Goal: Task Accomplishment & Management: Complete application form

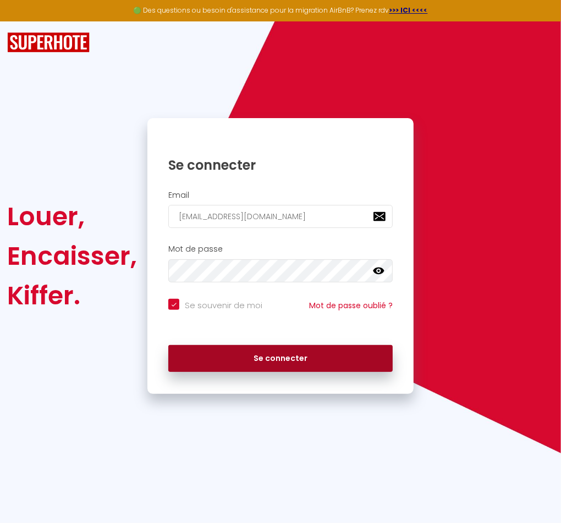
click at [283, 354] on button "Se connecter" at bounding box center [280, 358] width 224 height 27
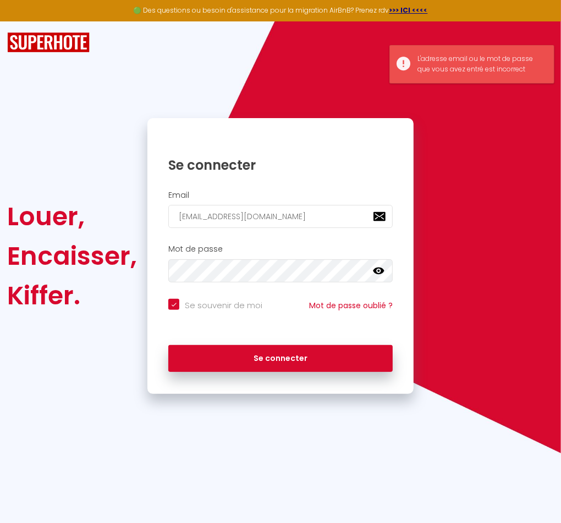
click at [382, 270] on icon at bounding box center [378, 271] width 11 height 7
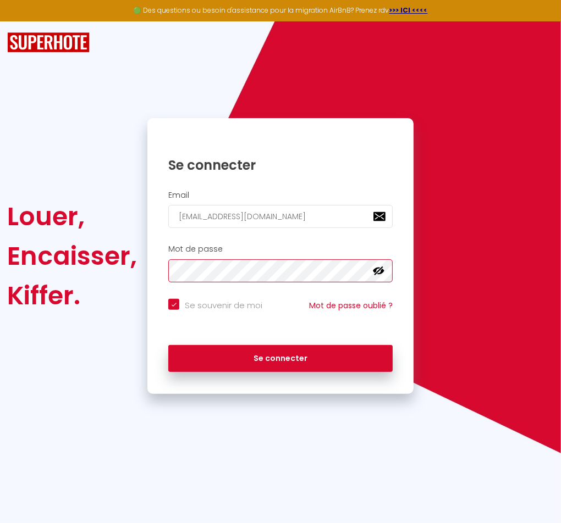
click at [168, 345] on button "Se connecter" at bounding box center [280, 358] width 224 height 27
checkbox input "true"
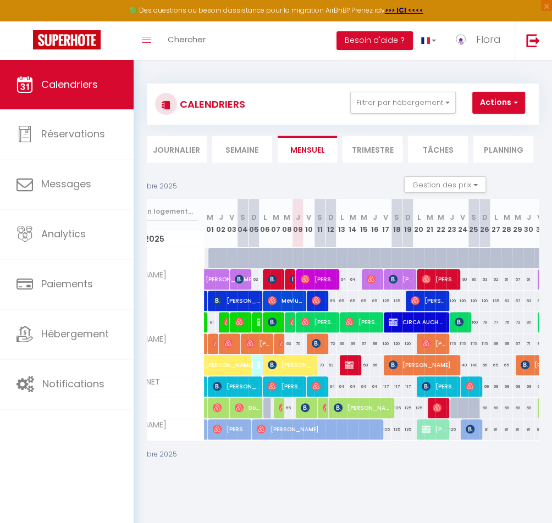
scroll to position [0, 53]
click at [494, 102] on button "Actions" at bounding box center [498, 103] width 53 height 22
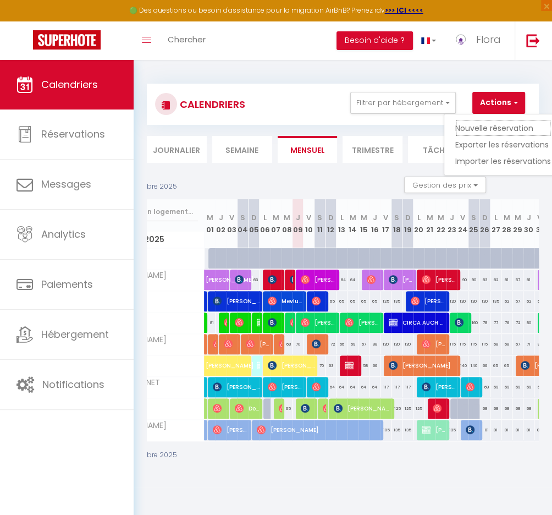
click at [493, 125] on link "Nouvelle réservation" at bounding box center [503, 128] width 96 height 16
select select
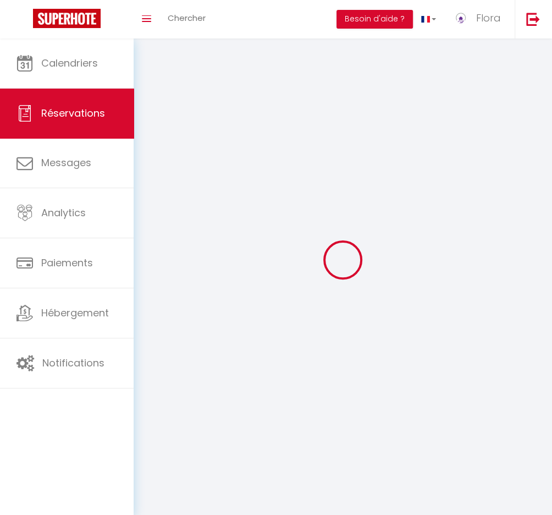
select select
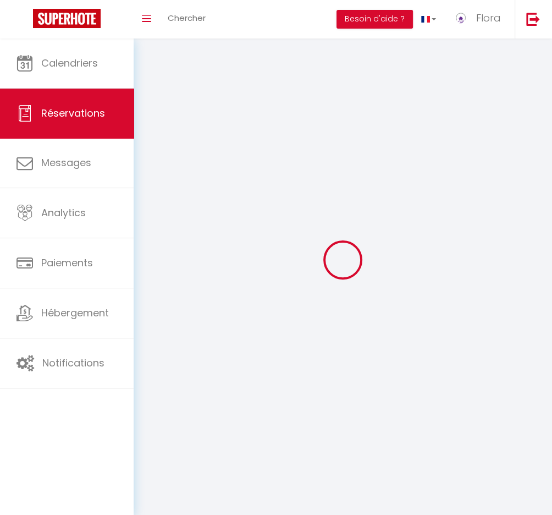
select select
checkbox input "false"
select select
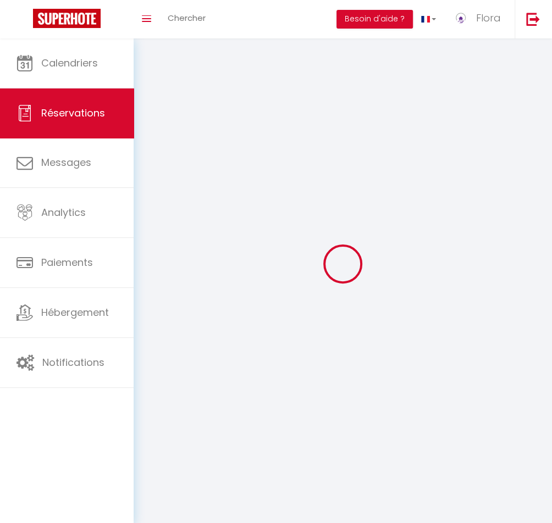
select select
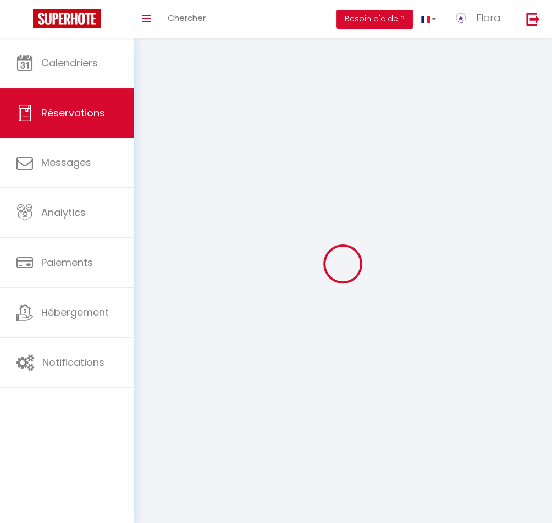
select select
checkbox input "false"
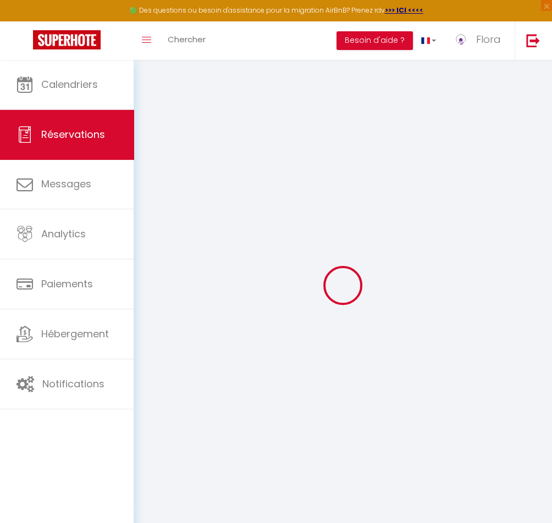
select select
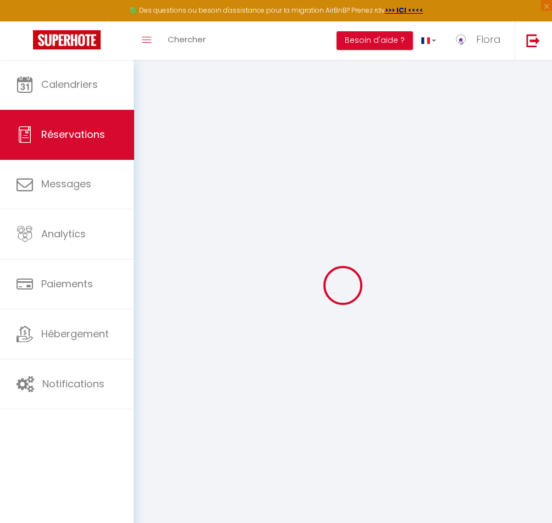
select select
checkbox input "false"
select select
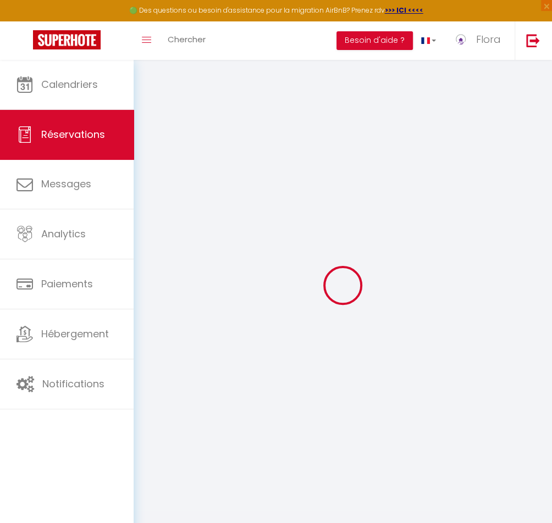
select select
checkbox input "false"
select select
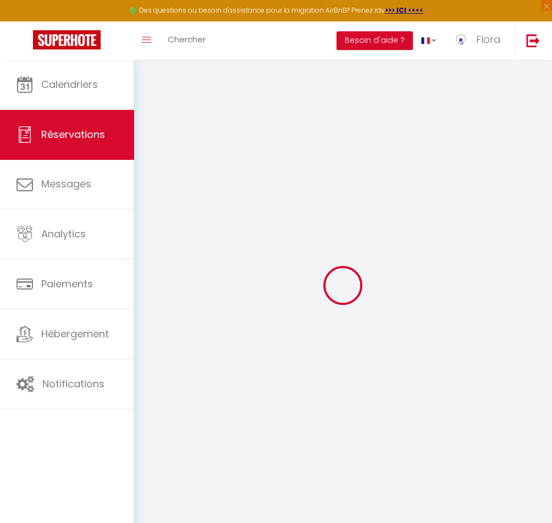
select select
checkbox input "false"
select select
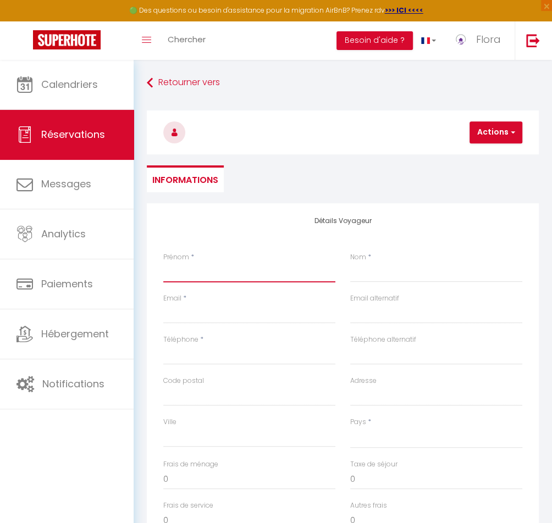
click at [207, 275] on input "Prénom" at bounding box center [249, 273] width 172 height 20
click at [185, 311] on input "Email client" at bounding box center [249, 314] width 172 height 20
paste input "ziwen.zhang@academie-fratellini.com"
type input "ziwen.zhang@academie-fratellini.com"
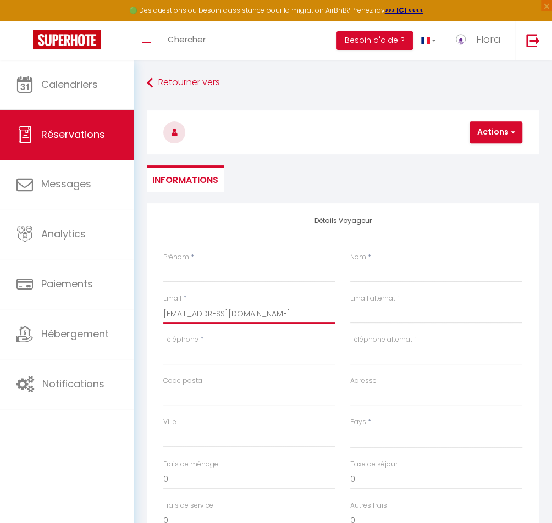
select select
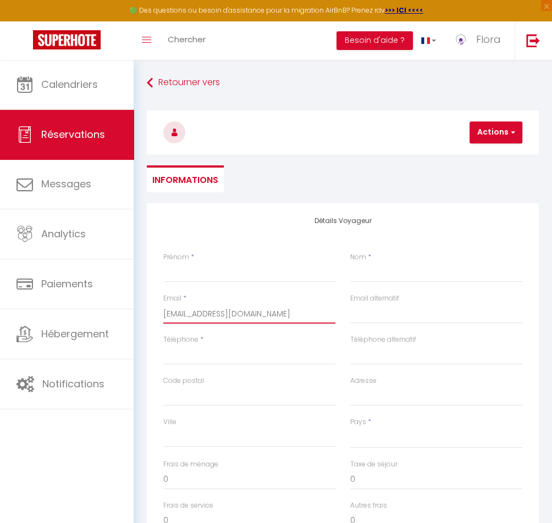
select select
checkbox input "false"
type input "ziwen.zhang@academie-fratellini.com"
click at [191, 278] on input "Prénom" at bounding box center [249, 273] width 172 height 20
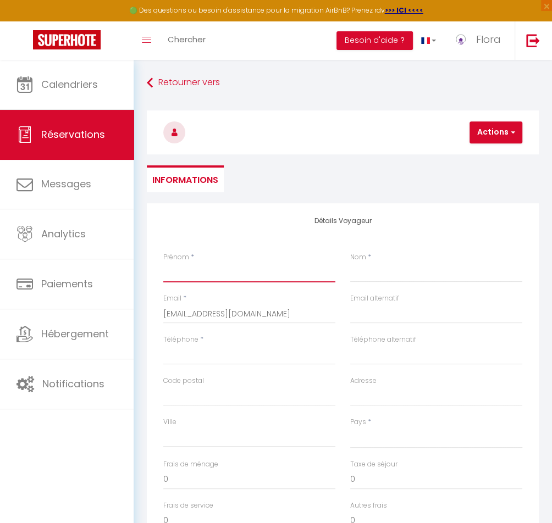
type input "Z"
select select
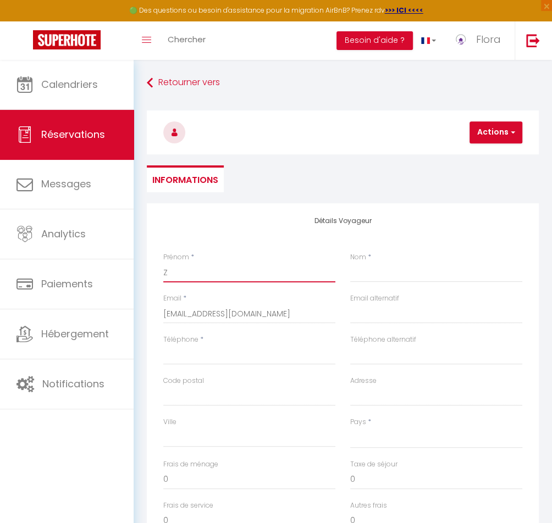
select select
checkbox input "false"
type input "Zi"
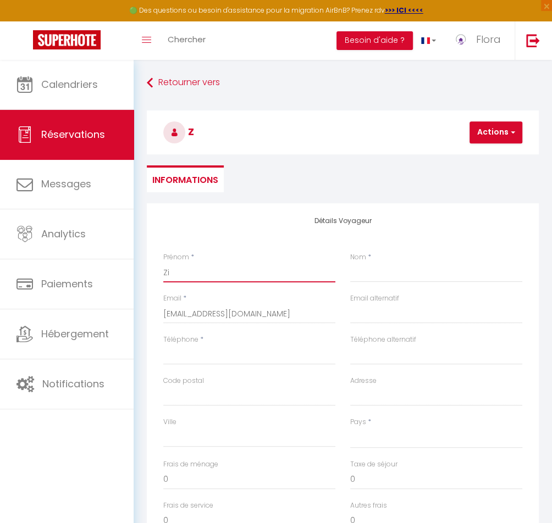
select select
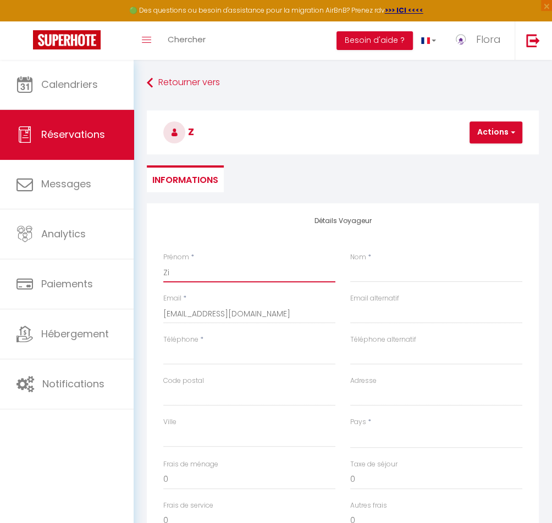
select select
checkbox input "false"
type input "Ziw"
select select
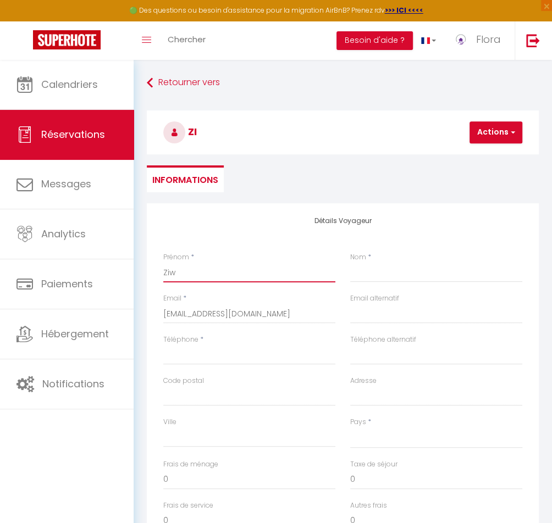
select select
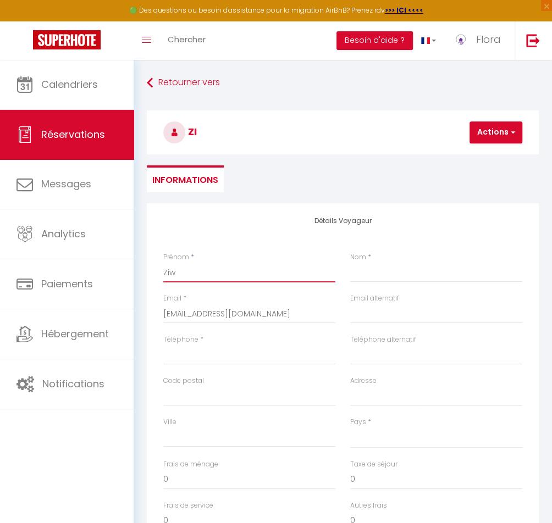
select select
checkbox input "false"
type input "Ziwe"
select select
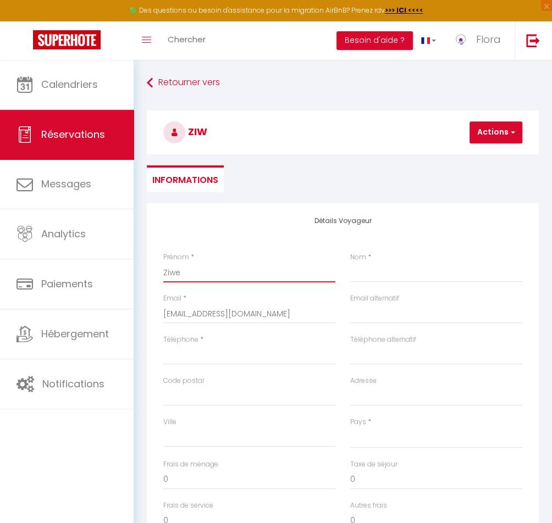
select select
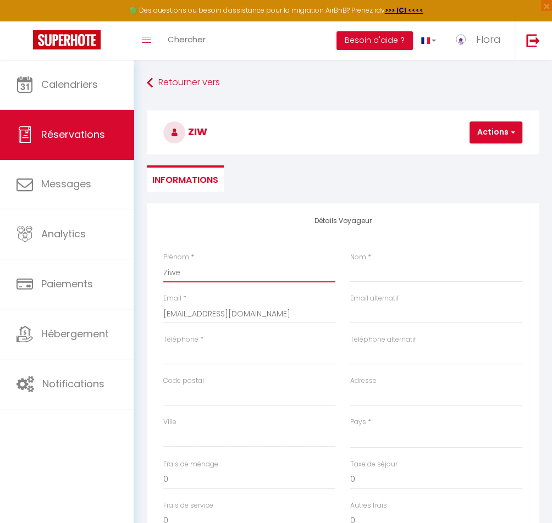
checkbox input "false"
type input "Ziwen"
select select
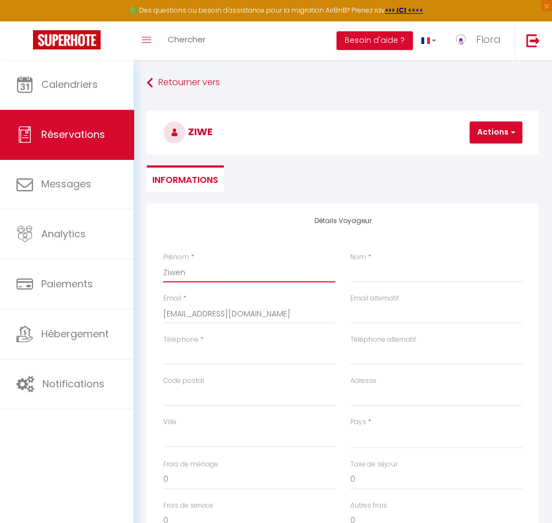
select select
checkbox input "false"
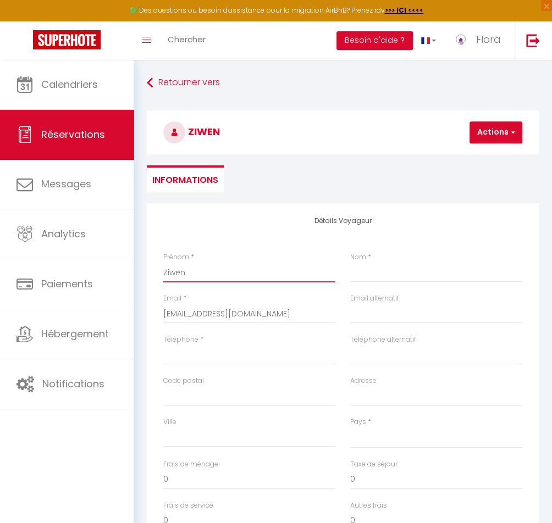
type input "Ziwen"
type input "Z"
select select
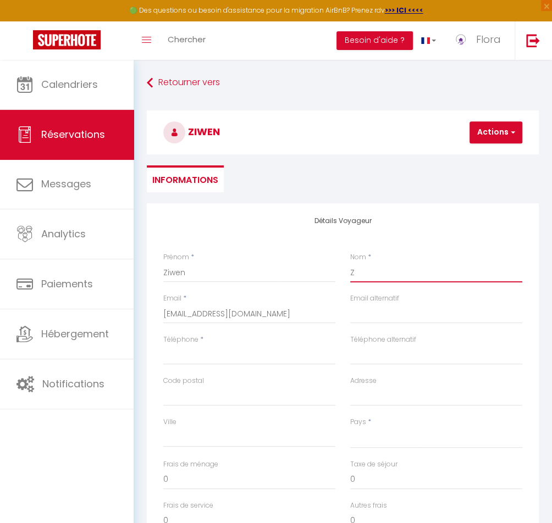
select select
checkbox input "false"
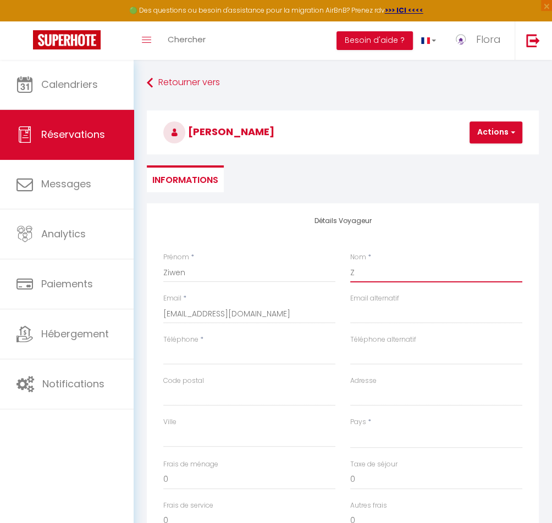
type input "ZH"
select select
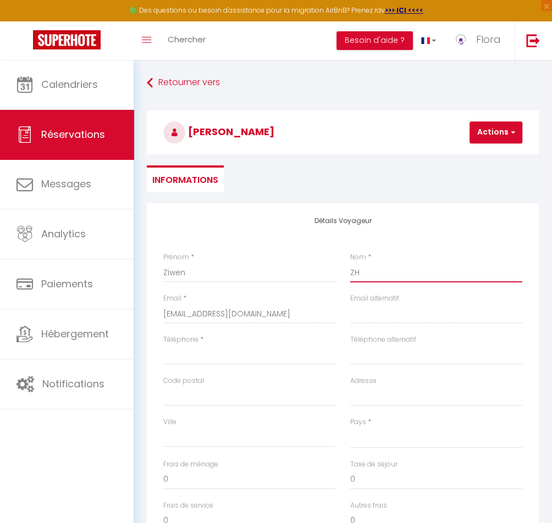
select select
checkbox input "false"
type input "ZHA"
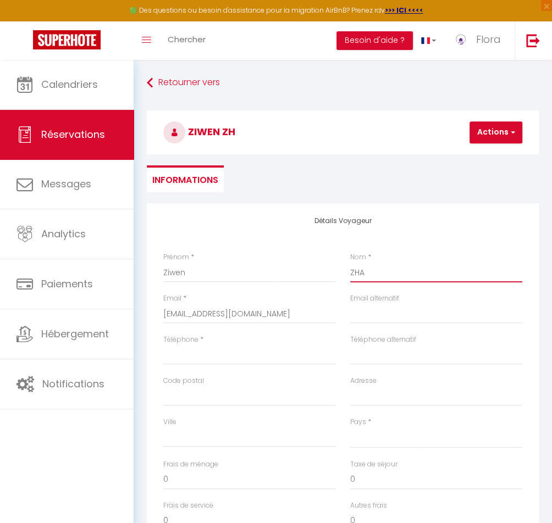
select select
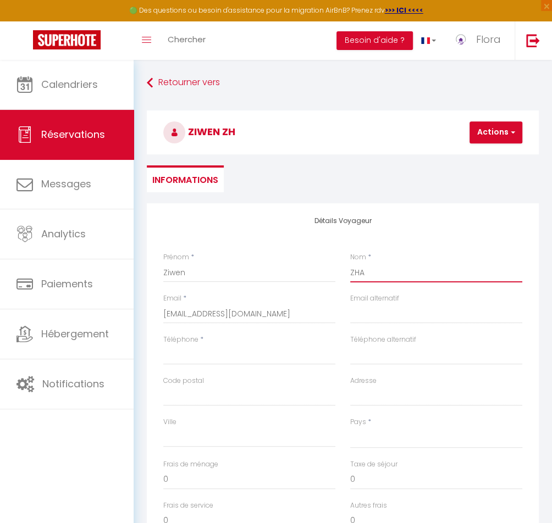
select select
checkbox input "false"
type input "ZHAN"
select select
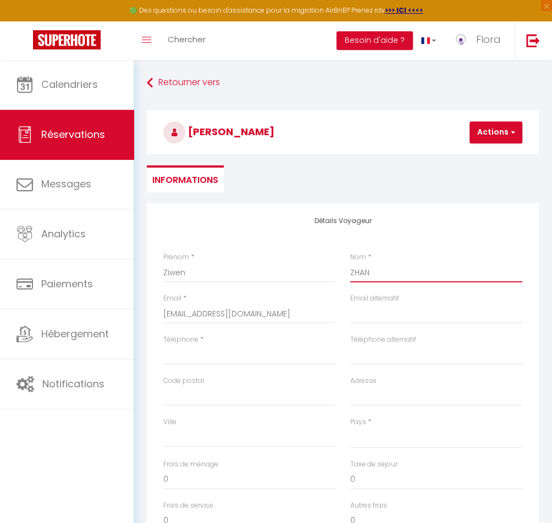
select select
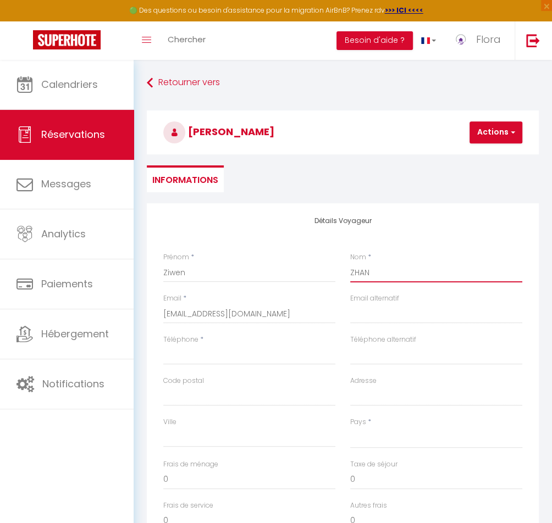
select select
checkbox input "false"
type input "ZHANG"
select select
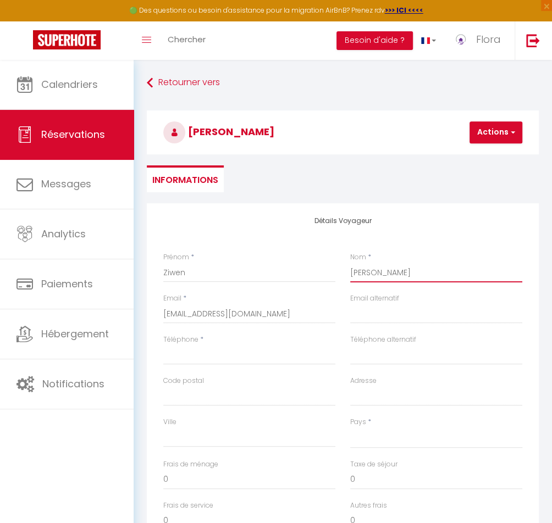
select select
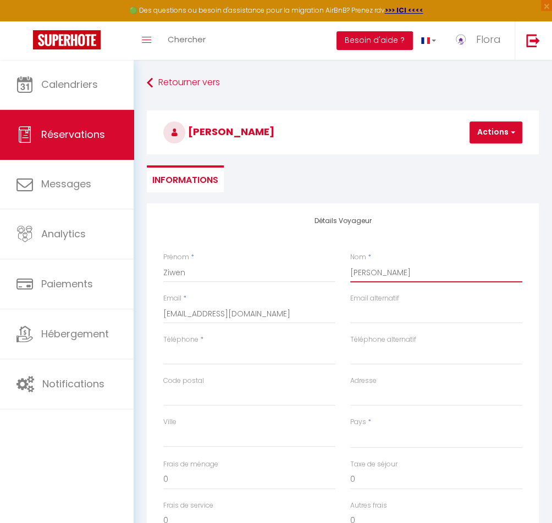
checkbox input "false"
type input "ZHANG"
select select
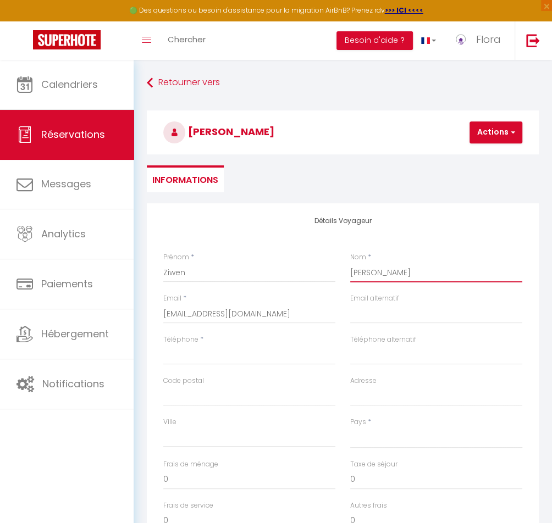
select select
checkbox input "false"
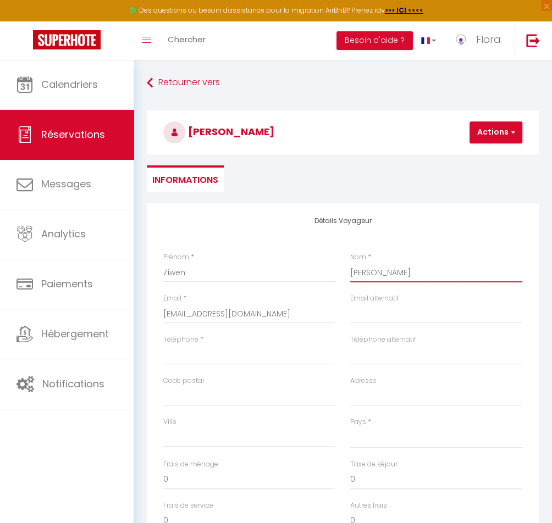
type input "ZHANG /"
select select
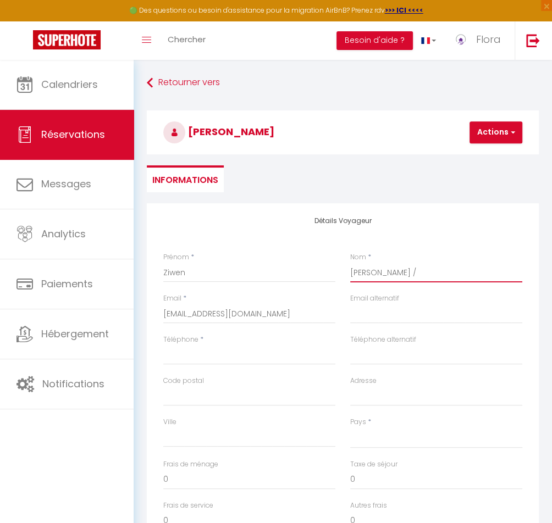
select select
checkbox input "false"
type input "ZHANG /"
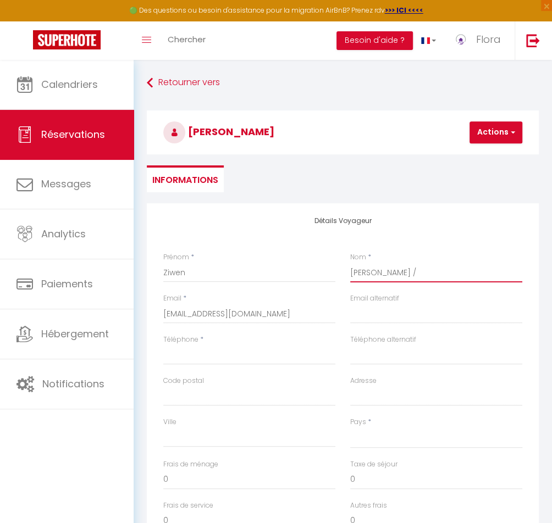
select select
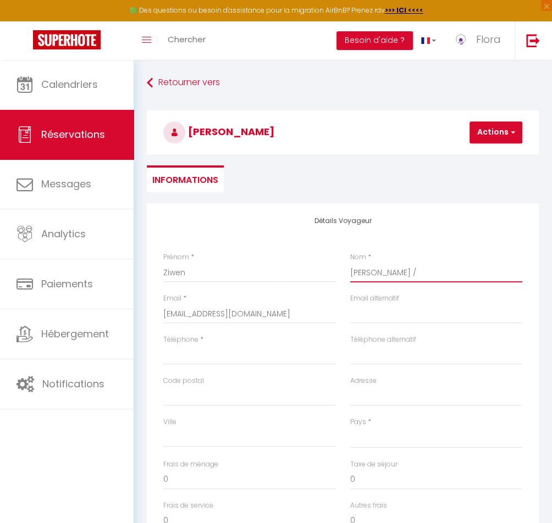
select select
checkbox input "false"
type input "ZHANG / A"
select select
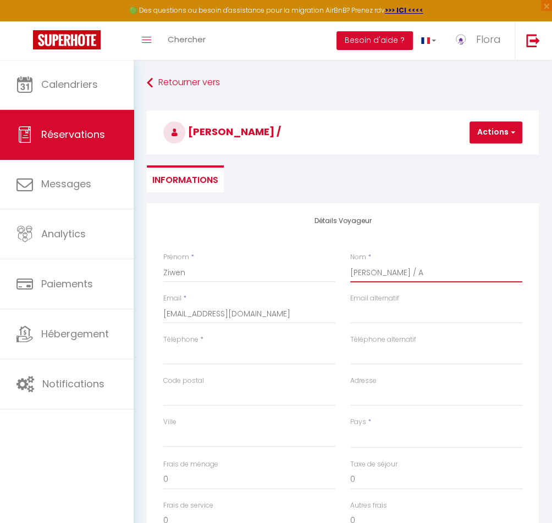
select select
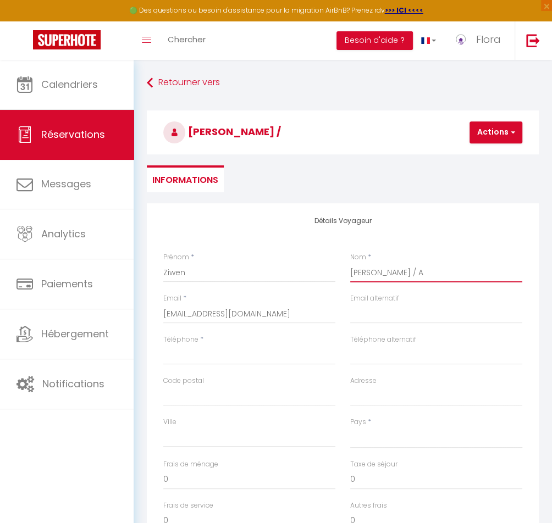
select select
checkbox input "false"
type input "ZHANG / AC"
select select
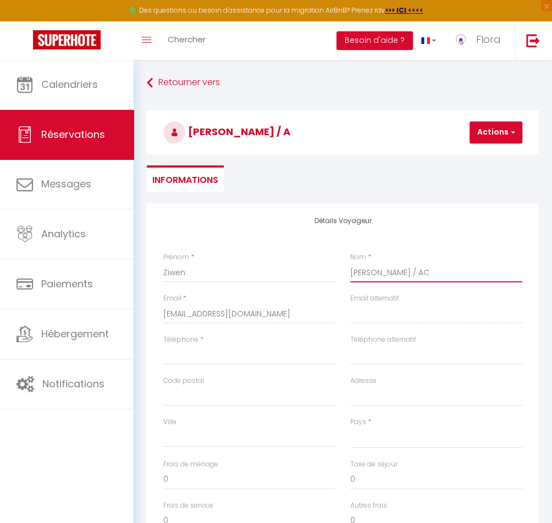
select select
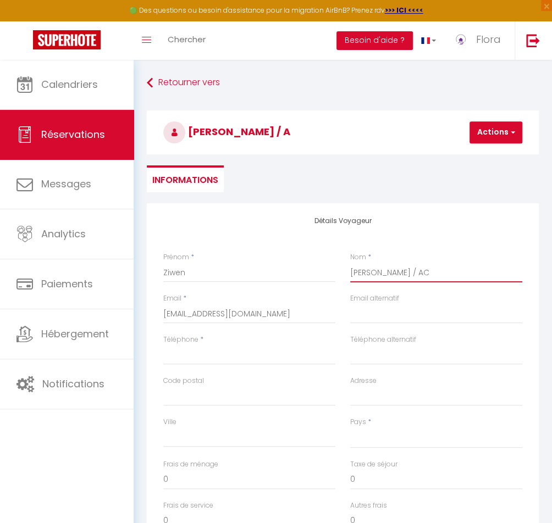
checkbox input "false"
type input "ZHANG / ACA"
select select
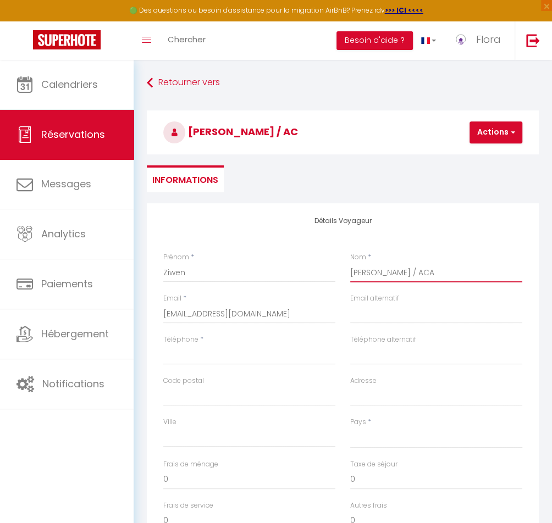
select select
checkbox input "false"
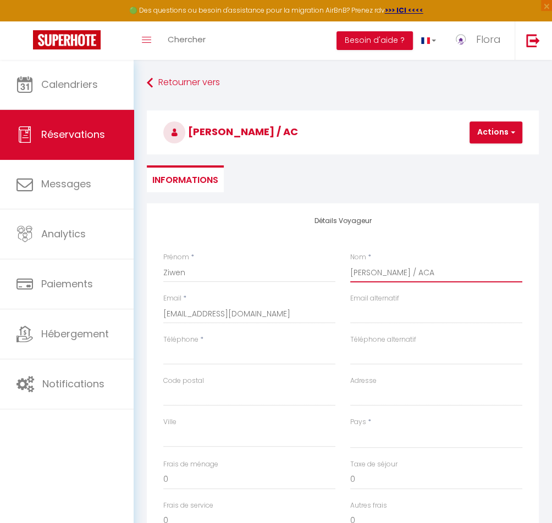
type input "ZHANG / ACAD"
select select
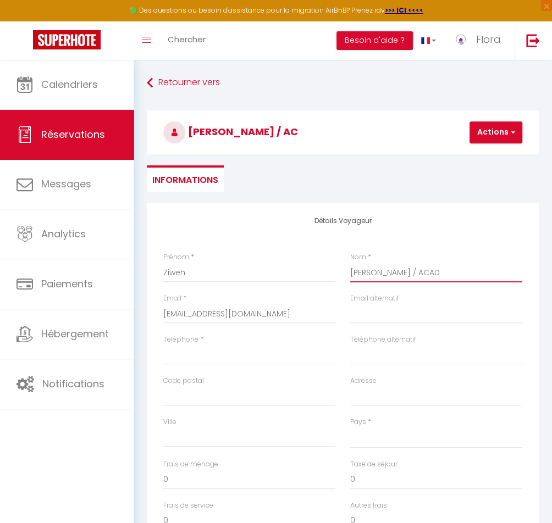
select select
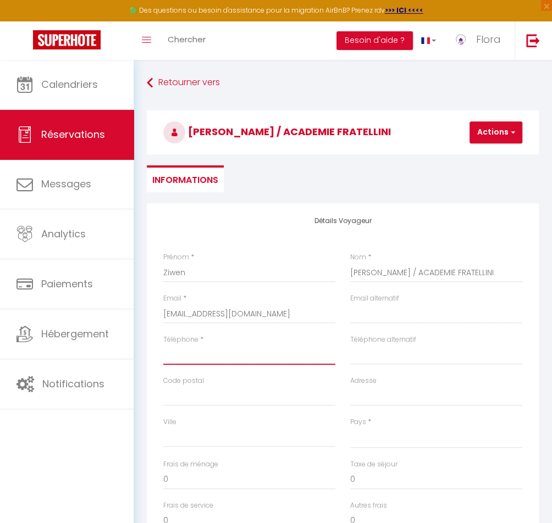
click at [188, 363] on input "Téléphone" at bounding box center [249, 355] width 172 height 20
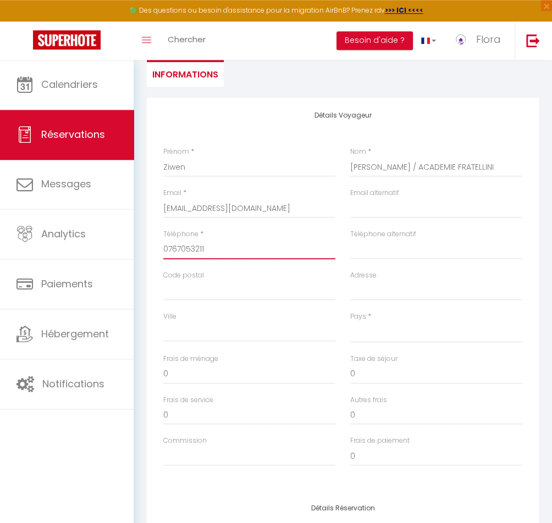
scroll to position [111, 0]
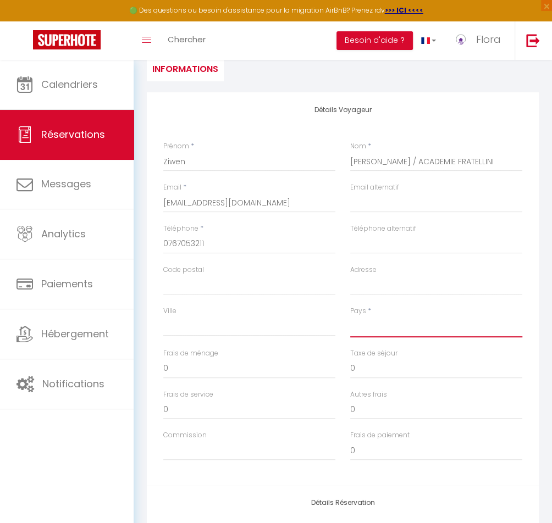
click at [350, 317] on select "France Portugal Afghanistan Albania Algeria American Samoa Andorra Angola Angui…" at bounding box center [436, 327] width 172 height 21
click option "[GEOGRAPHIC_DATA]" at bounding box center [0, 0] width 0 height 0
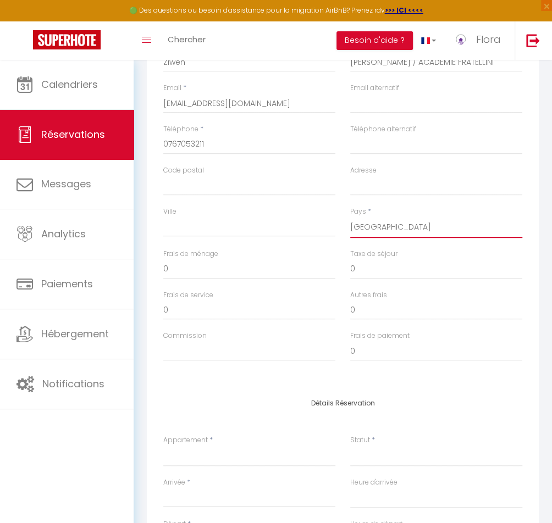
scroll to position [223, 0]
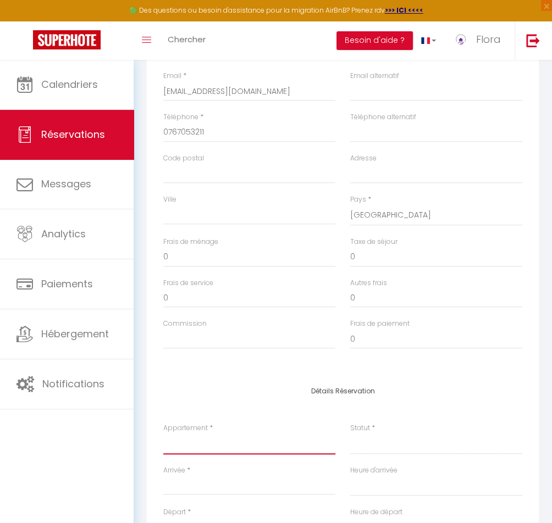
click at [163, 434] on select "LORRAINE ERABLE IBERIS CHAMPIONNET ALEMBERT VILLARET LOUISA VICTOR HUGO ARDECHE" at bounding box center [249, 444] width 172 height 21
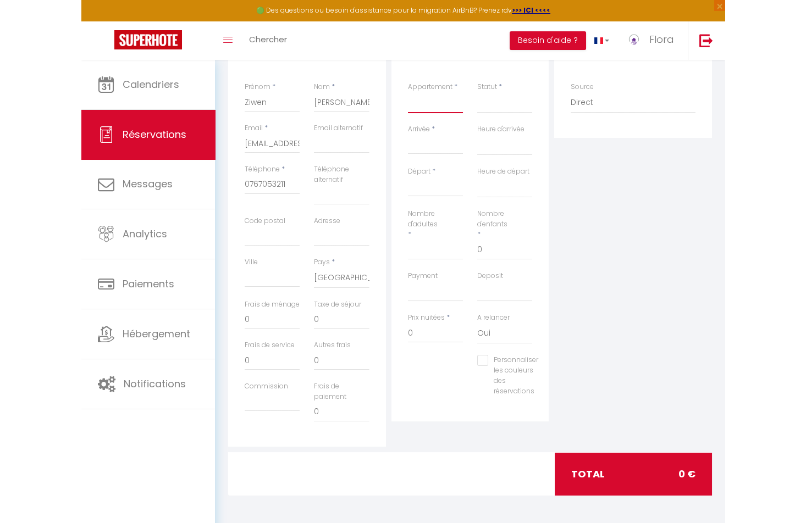
scroll to position [150, 0]
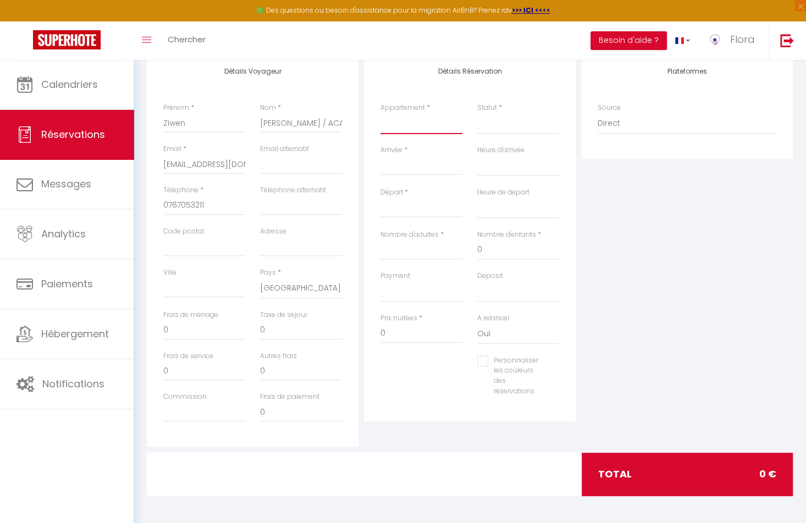
click at [380, 113] on select "LORRAINE ERABLE IBERIS CHAMPIONNET ALEMBERT VILLARET LOUISA VICTOR HUGO ARDECHE" at bounding box center [421, 123] width 82 height 21
click option "ERABLE" at bounding box center [0, 0] width 0 height 0
click at [500, 125] on select "Confirmé Non Confirmé Annulé Annulé par le voyageur No Show Request" at bounding box center [518, 123] width 82 height 21
click option "Confirmé" at bounding box center [0, 0] width 0 height 0
click at [387, 164] on input "Arrivée" at bounding box center [421, 166] width 82 height 14
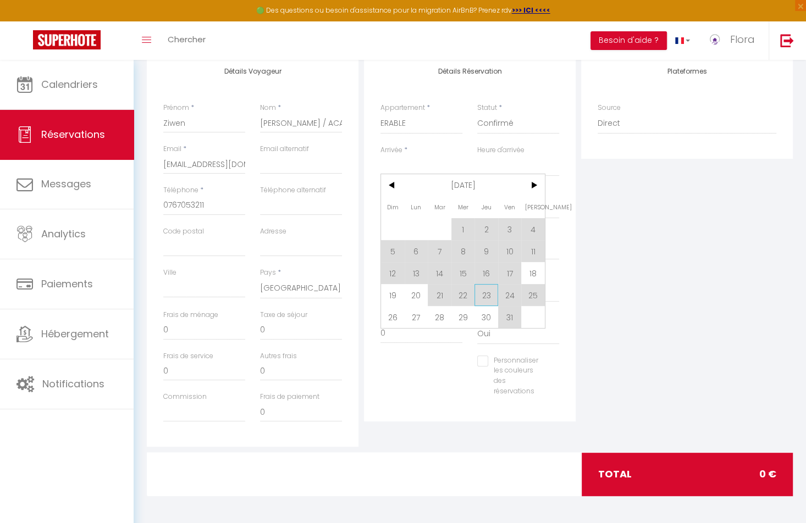
click at [485, 299] on span "23" at bounding box center [486, 295] width 24 height 22
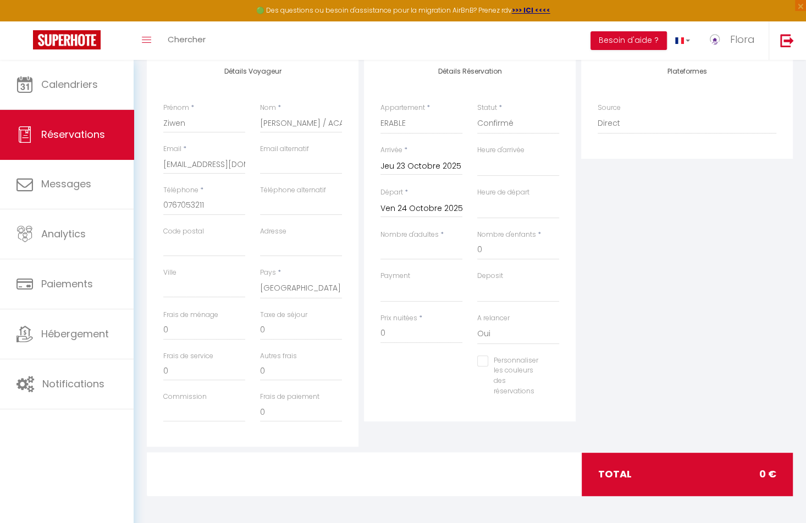
click at [415, 208] on input "Ven 24 Octobre 2025" at bounding box center [421, 209] width 82 height 14
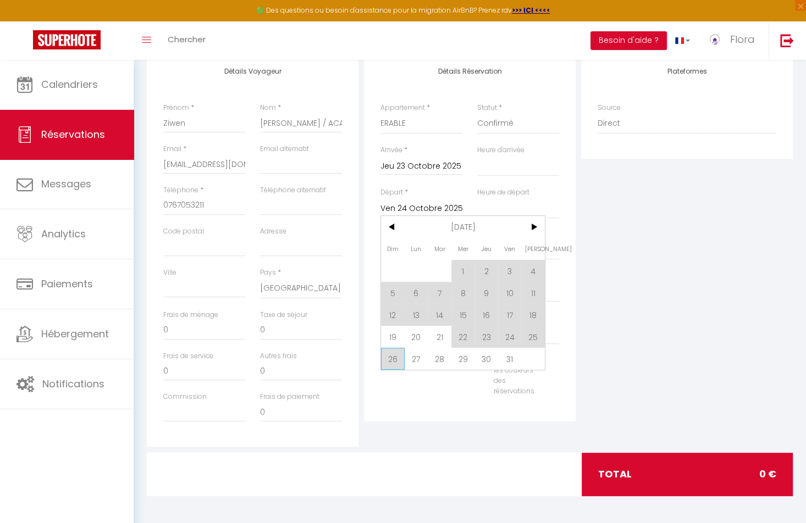
click at [391, 363] on span "26" at bounding box center [393, 359] width 24 height 22
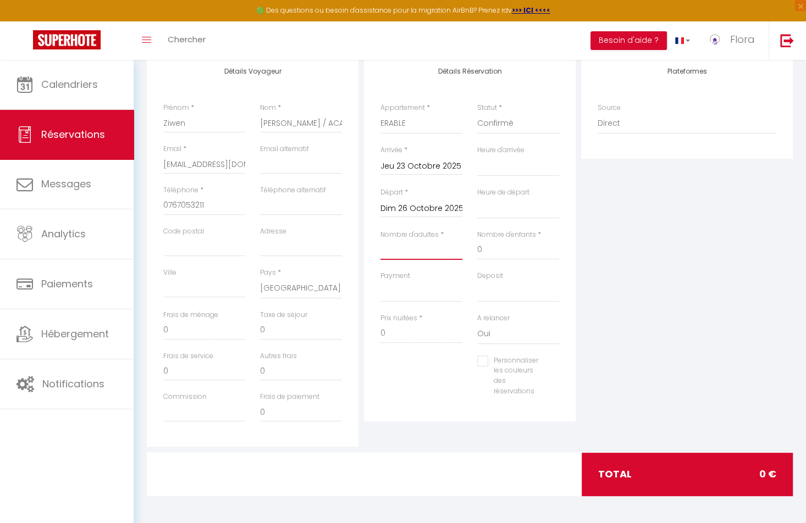
click at [411, 252] on input "Nombre d'adultes" at bounding box center [421, 250] width 82 height 20
click at [380, 281] on select "OK KO" at bounding box center [421, 291] width 82 height 21
click option "KO" at bounding box center [0, 0] width 0 height 0
click at [283, 337] on input "0" at bounding box center [301, 331] width 82 height 20
drag, startPoint x: 292, startPoint y: 334, endPoint x: 217, endPoint y: 334, distance: 75.3
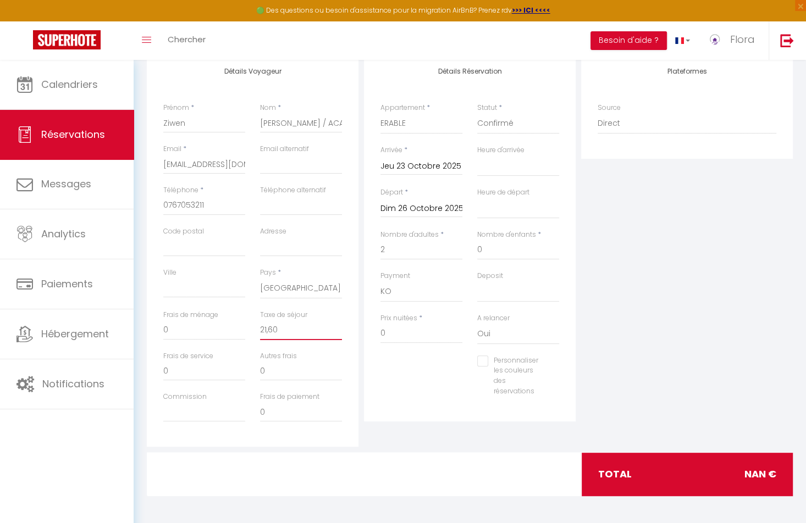
click at [260, 334] on input "21,60" at bounding box center [301, 331] width 82 height 20
click at [402, 336] on input "0" at bounding box center [421, 334] width 82 height 20
click at [456, 376] on div "Personnaliser les couleurs des réservations #D7092E" at bounding box center [469, 382] width 193 height 52
click at [294, 323] on input "0" at bounding box center [301, 331] width 82 height 20
click at [429, 386] on div "Personnaliser les couleurs des réservations #D7092E" at bounding box center [469, 382] width 193 height 52
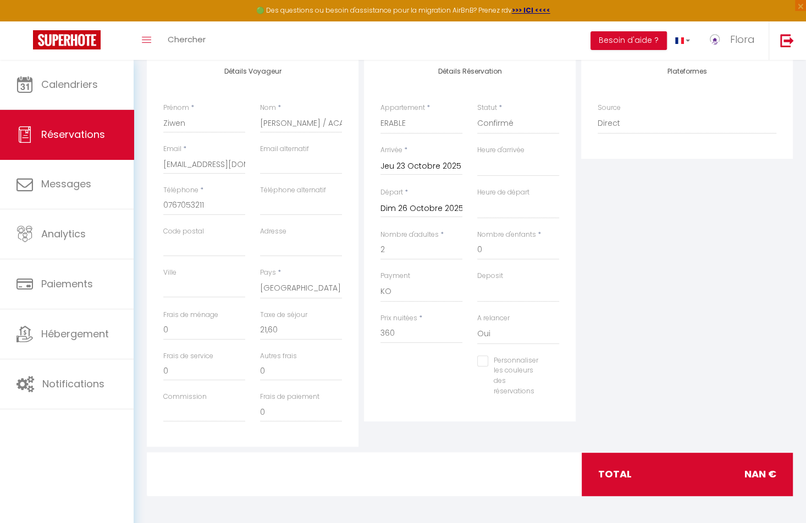
click at [401, 380] on div "Personnaliser les couleurs des réservations #D7092E" at bounding box center [469, 382] width 193 height 52
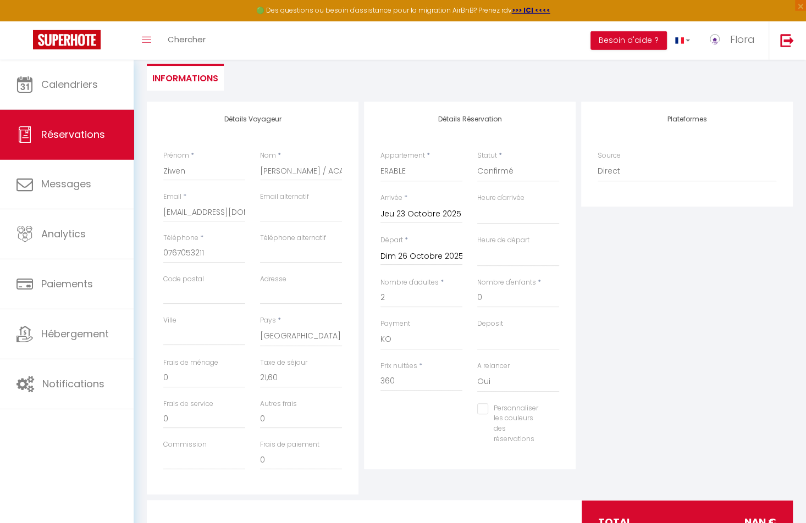
scroll to position [100, 0]
click at [433, 385] on input "360" at bounding box center [421, 383] width 82 height 20
click option "Oui" at bounding box center [0, 0] width 0 height 0
click at [477, 331] on select "OK KO" at bounding box center [518, 341] width 82 height 21
click option "KO" at bounding box center [0, 0] width 0 height 0
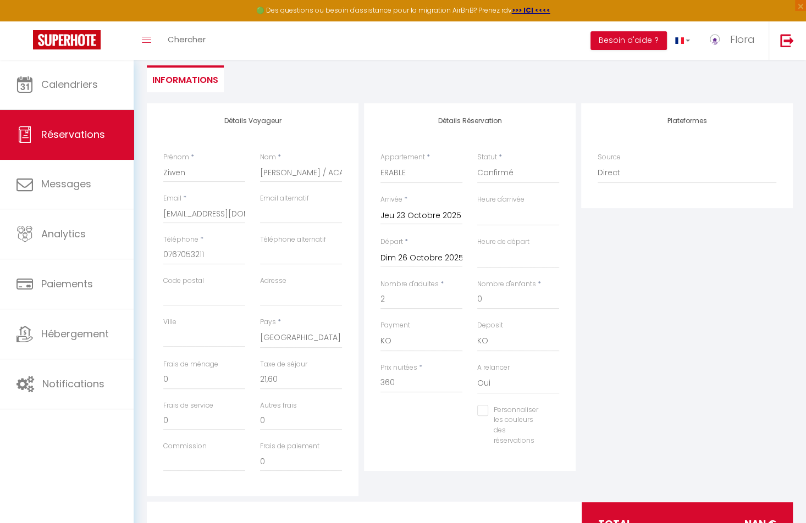
click at [463, 417] on div "Personnaliser les couleurs des réservations #D7092E" at bounding box center [469, 431] width 193 height 52
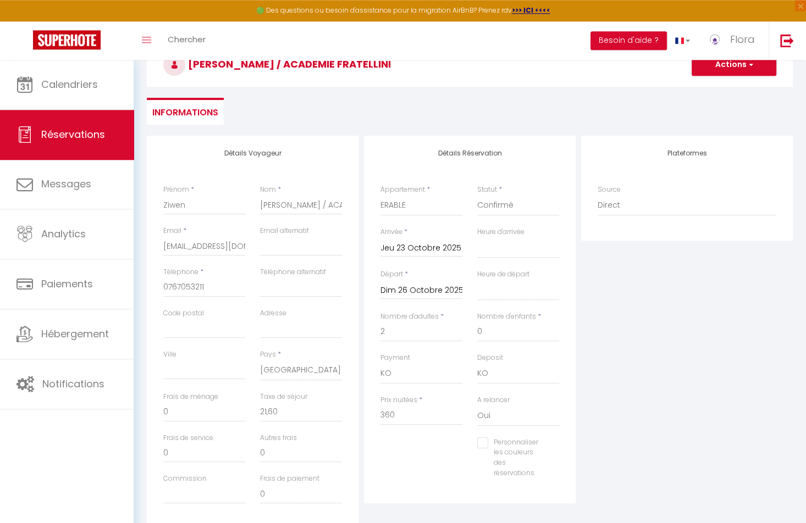
scroll to position [25, 0]
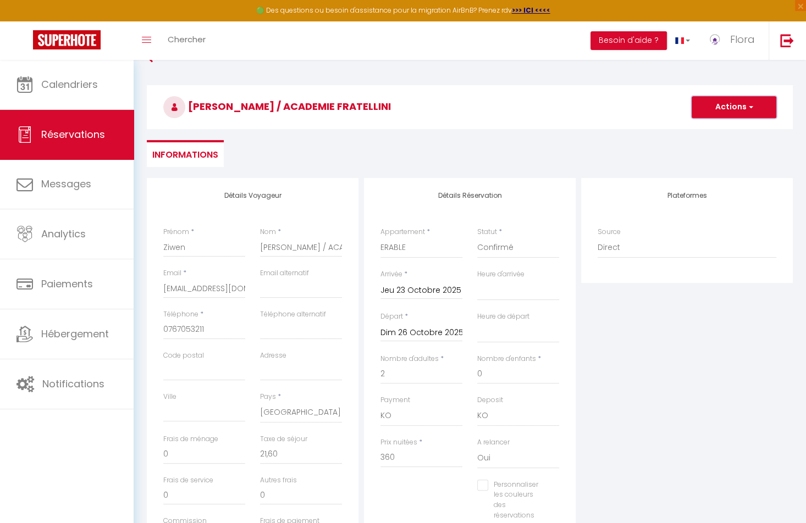
click at [706, 116] on button "Actions" at bounding box center [734, 107] width 85 height 22
click at [710, 131] on link "Enregistrer" at bounding box center [723, 131] width 87 height 14
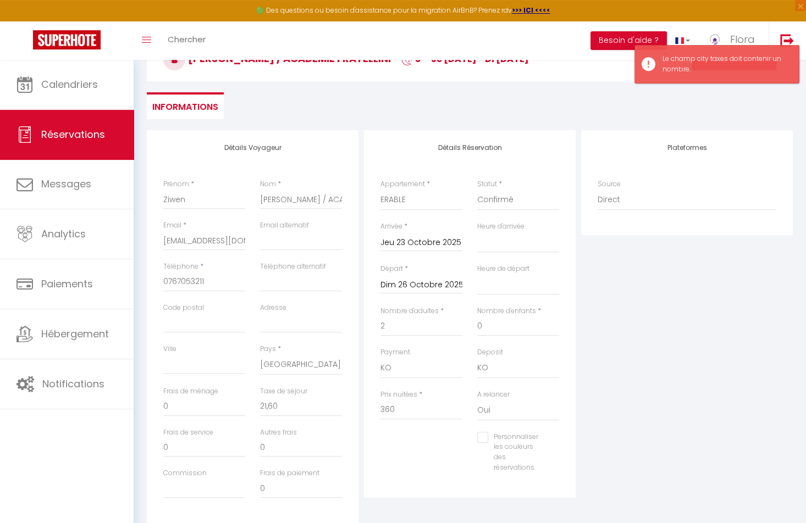
scroll to position [137, 0]
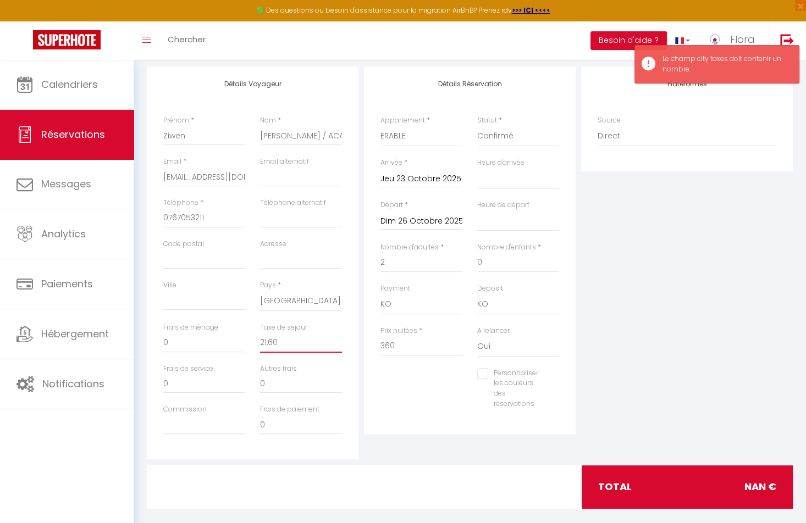
click at [272, 345] on input "21,60" at bounding box center [301, 343] width 82 height 20
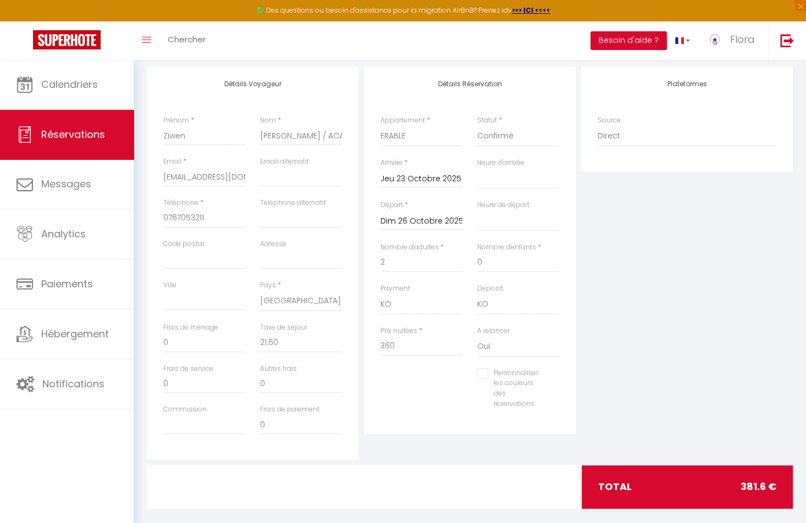
click at [416, 388] on div "Personnaliser les couleurs des réservations #D7092E" at bounding box center [469, 394] width 193 height 52
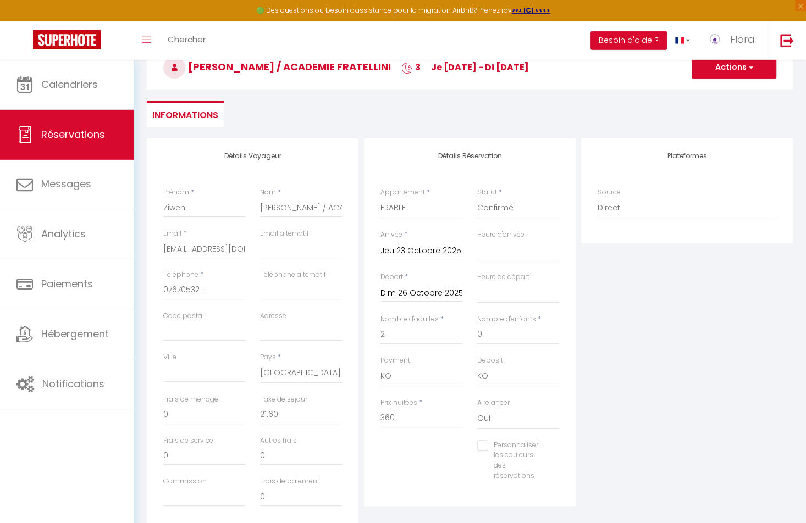
scroll to position [0, 0]
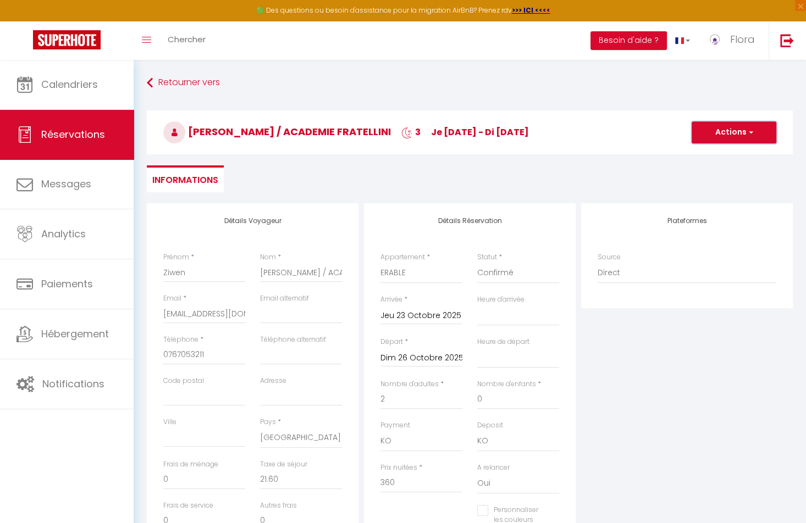
click at [713, 136] on button "Actions" at bounding box center [734, 132] width 85 height 22
click at [713, 158] on link "Enregistrer" at bounding box center [723, 157] width 87 height 14
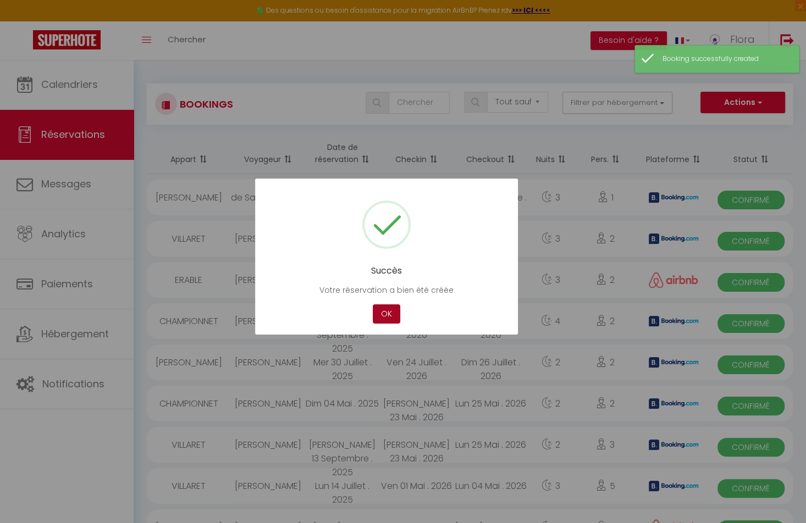
click at [390, 313] on button "OK" at bounding box center [386, 314] width 27 height 19
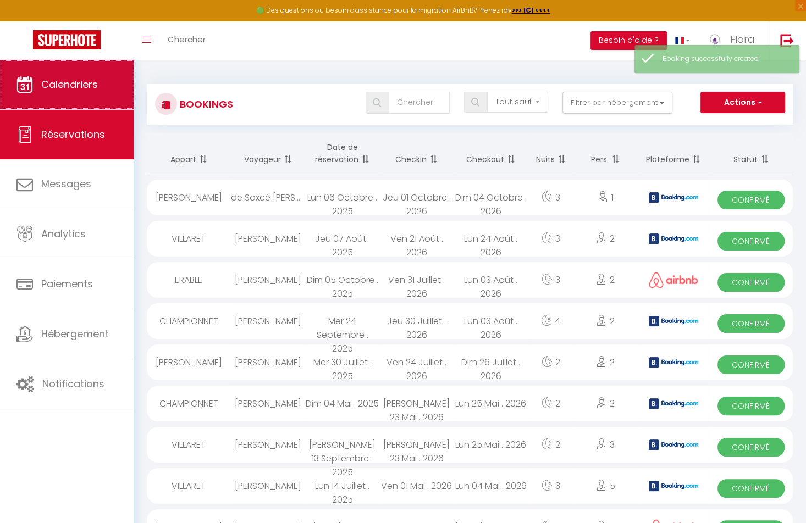
click at [61, 75] on link "Calendriers" at bounding box center [67, 84] width 134 height 49
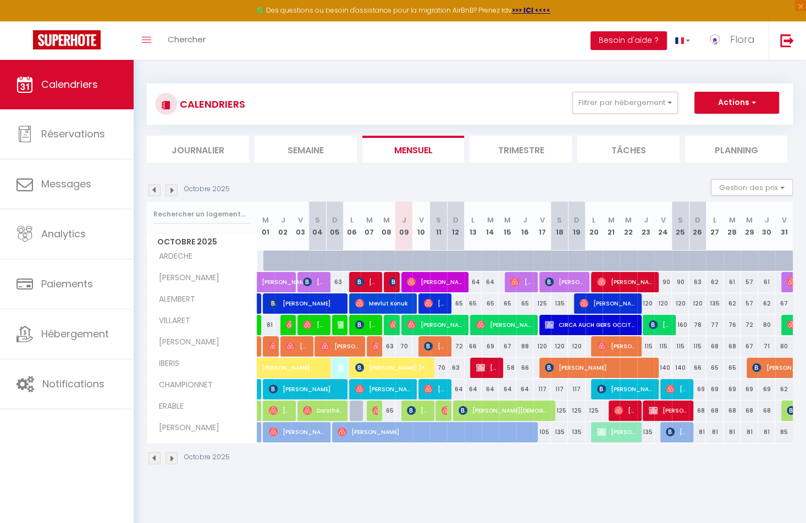
click at [672, 407] on span "Ziwen ZHANG / ACADEMIE FRATELLINI" at bounding box center [669, 410] width 40 height 21
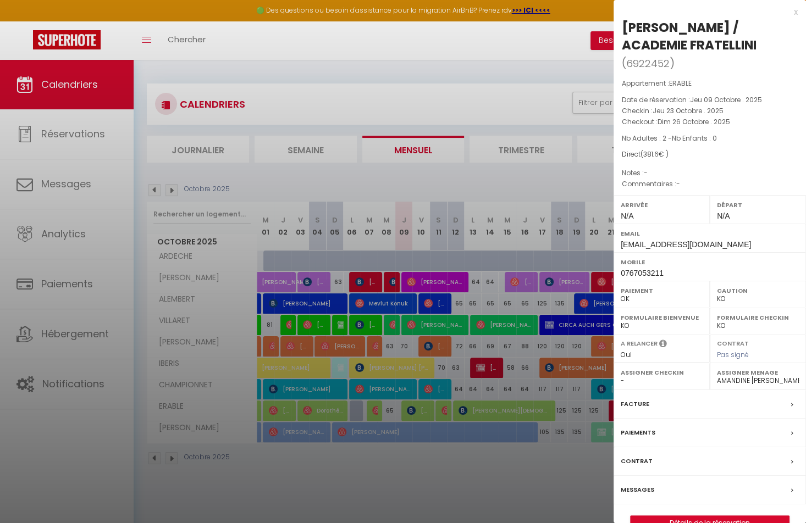
click at [512, 452] on div at bounding box center [403, 261] width 806 height 523
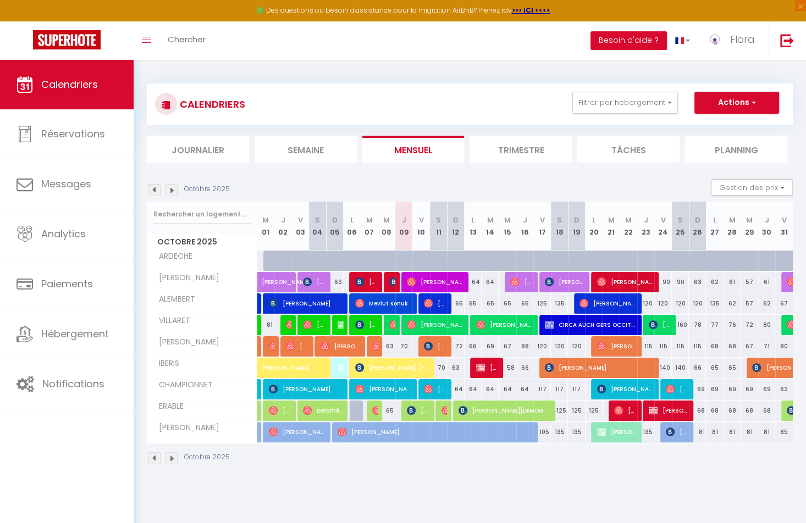
click at [681, 410] on span "Ziwen ZHANG / ACADEMIE FRATELLINI" at bounding box center [669, 410] width 40 height 21
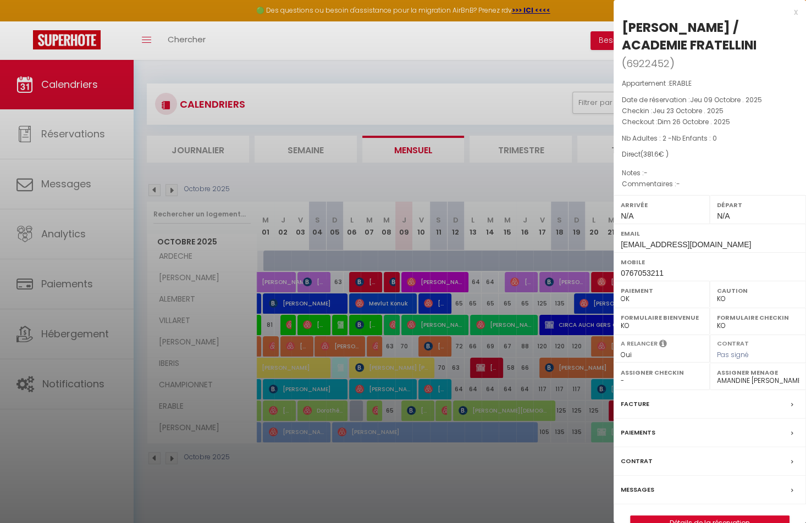
click at [628, 400] on label "Facture" at bounding box center [635, 405] width 29 height 12
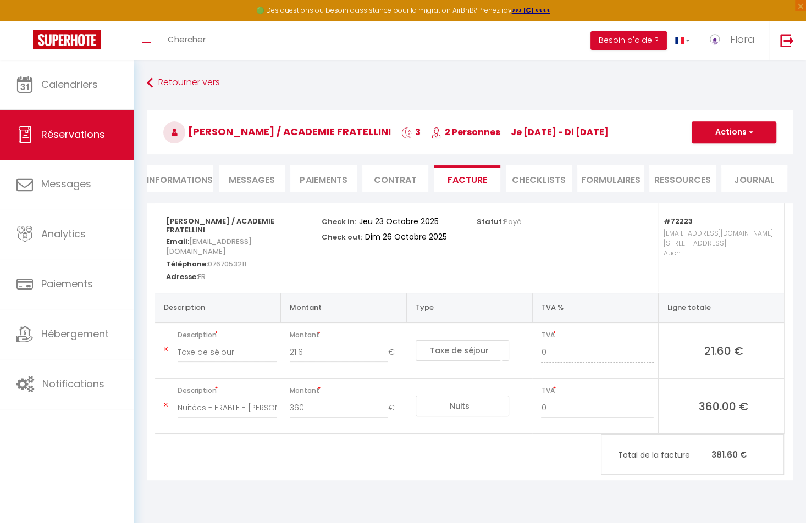
click at [196, 181] on li "Informations" at bounding box center [180, 178] width 67 height 27
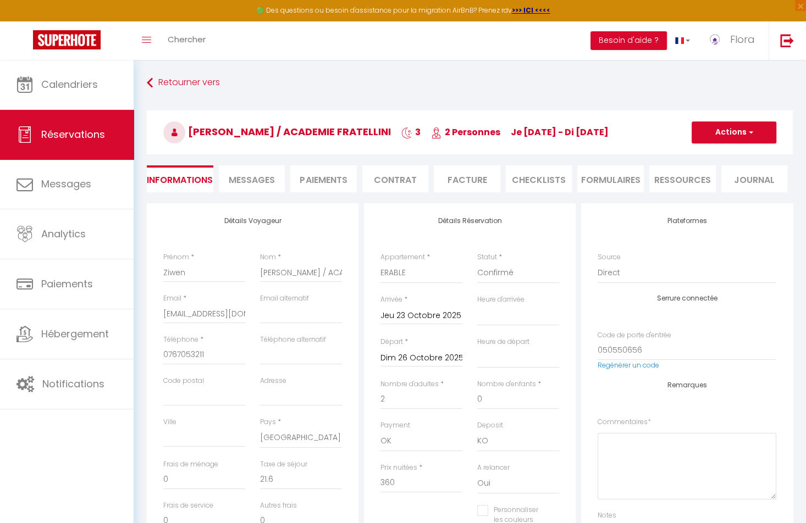
click at [252, 187] on li "Messages" at bounding box center [252, 178] width 67 height 27
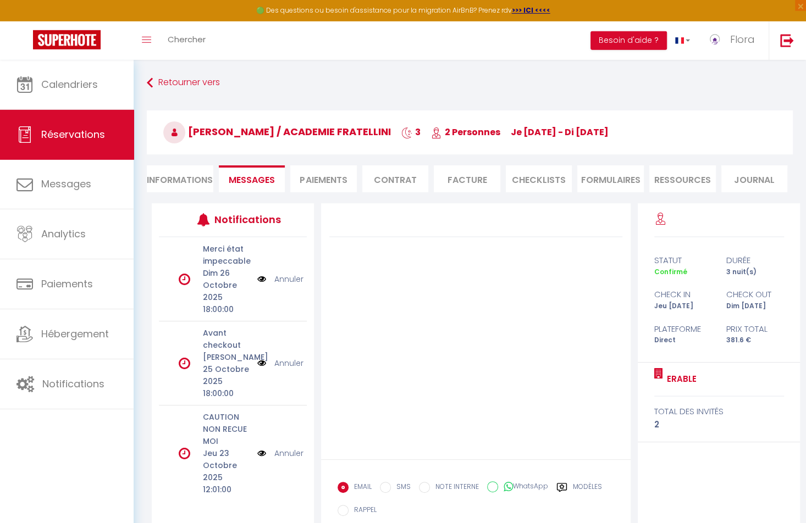
scroll to position [69, 0]
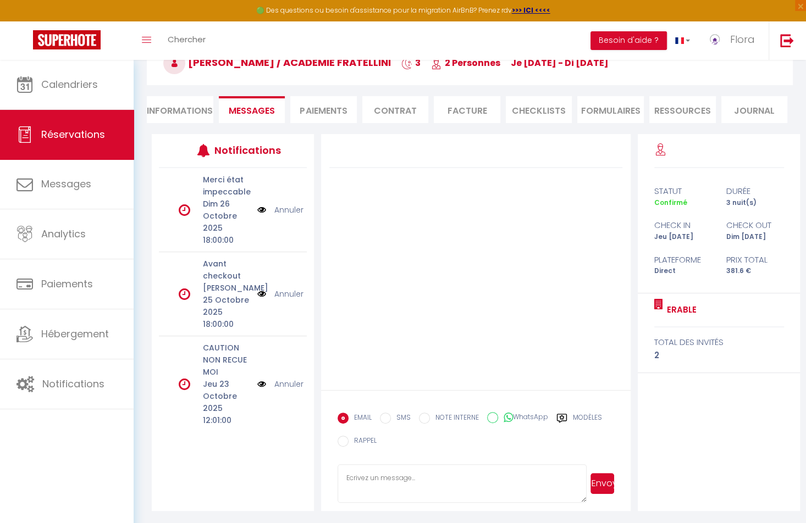
click at [181, 113] on li "Informations" at bounding box center [180, 109] width 67 height 27
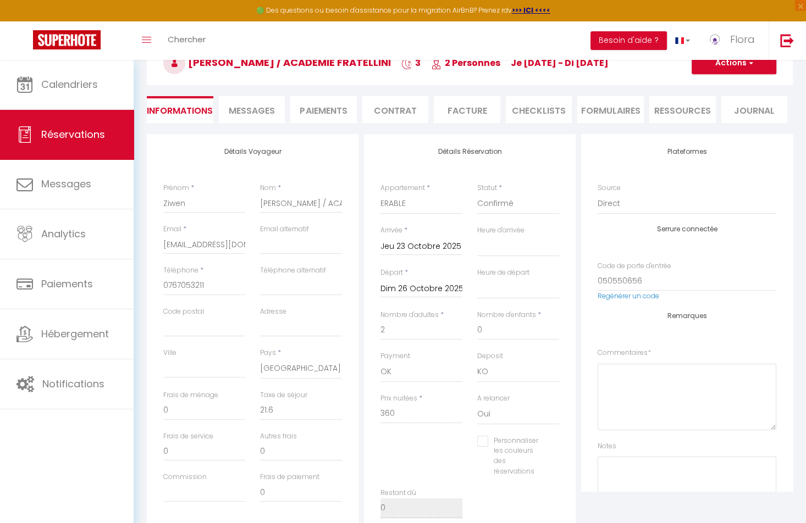
click at [317, 112] on li "Paiements" at bounding box center [323, 109] width 67 height 27
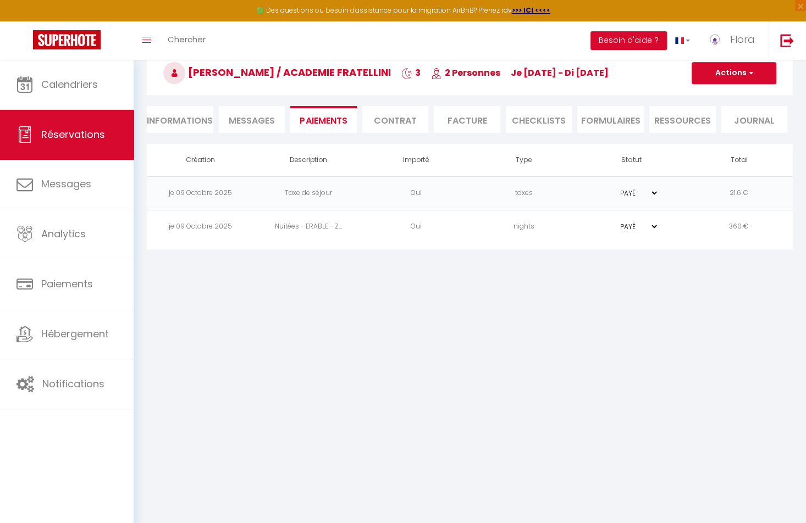
click at [454, 119] on li "Facture" at bounding box center [467, 119] width 67 height 27
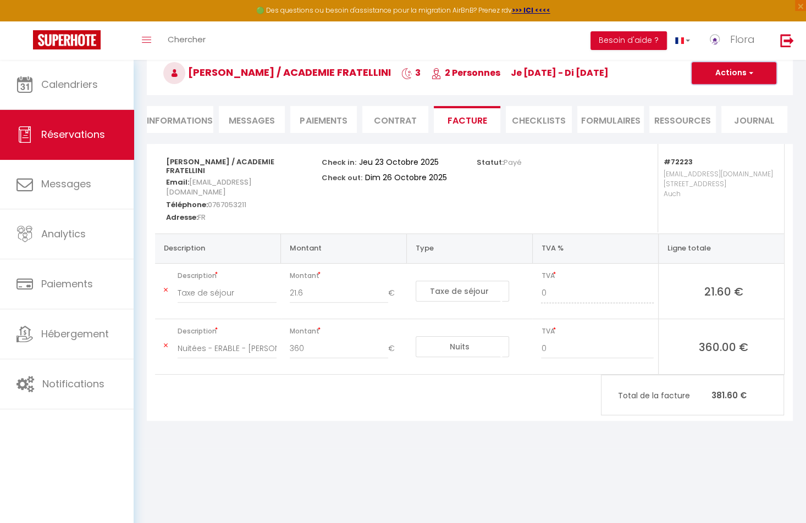
click at [742, 80] on button "Actions" at bounding box center [734, 73] width 85 height 22
click at [712, 112] on link "Aperçu et éditer" at bounding box center [726, 111] width 92 height 14
click at [180, 121] on li "Informations" at bounding box center [180, 119] width 67 height 27
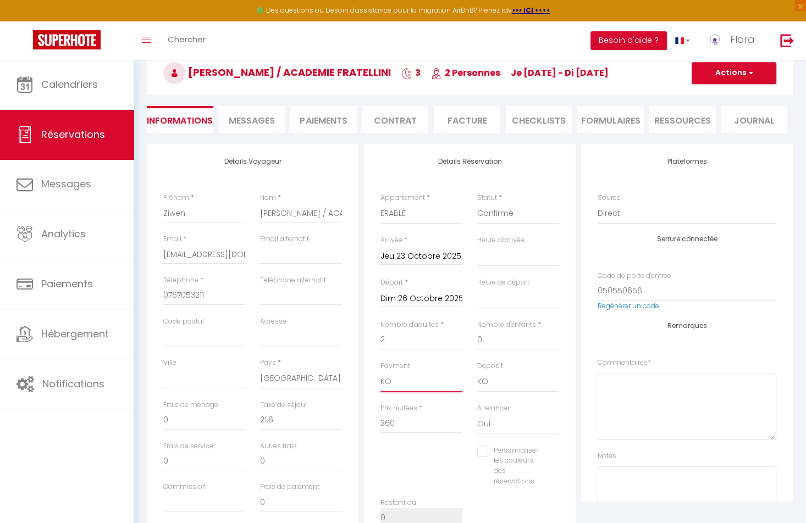
click option "KO" at bounding box center [0, 0] width 0 height 0
click at [721, 71] on button "Actions" at bounding box center [734, 73] width 85 height 22
click at [706, 97] on link "Enregistrer" at bounding box center [723, 97] width 87 height 14
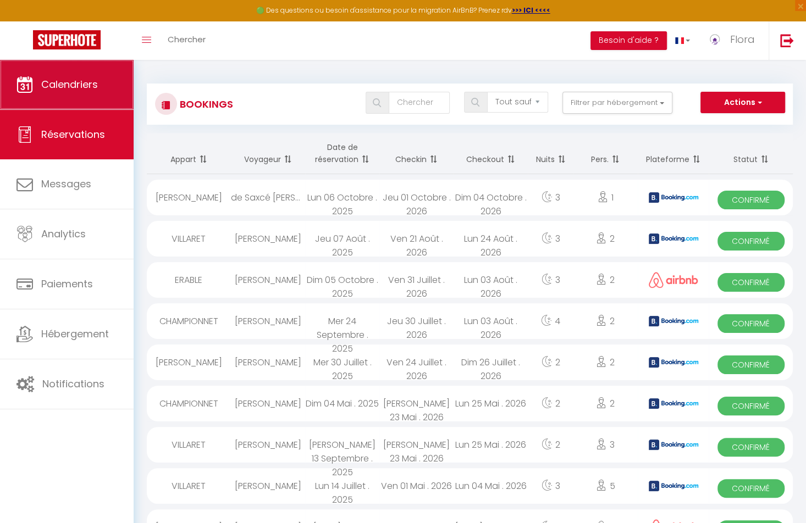
click at [62, 89] on span "Calendriers" at bounding box center [69, 85] width 57 height 14
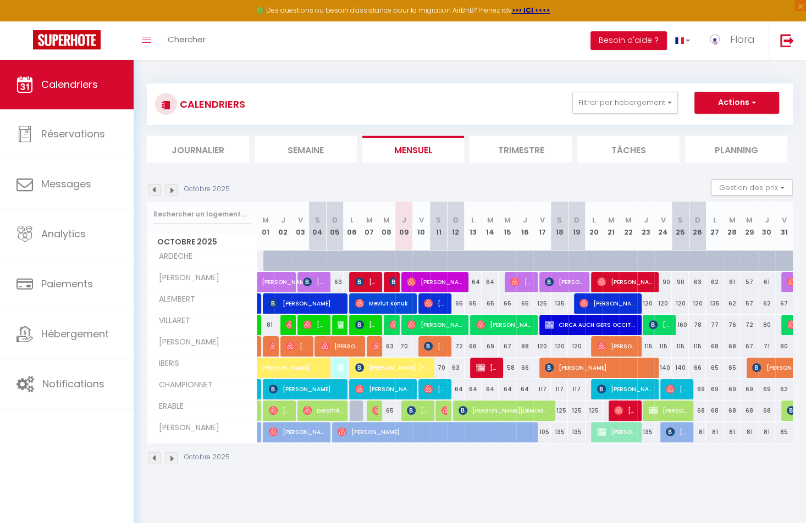
click at [660, 410] on span "Ziwen ZHANG / ACADEMIE FRATELLINI" at bounding box center [669, 410] width 40 height 21
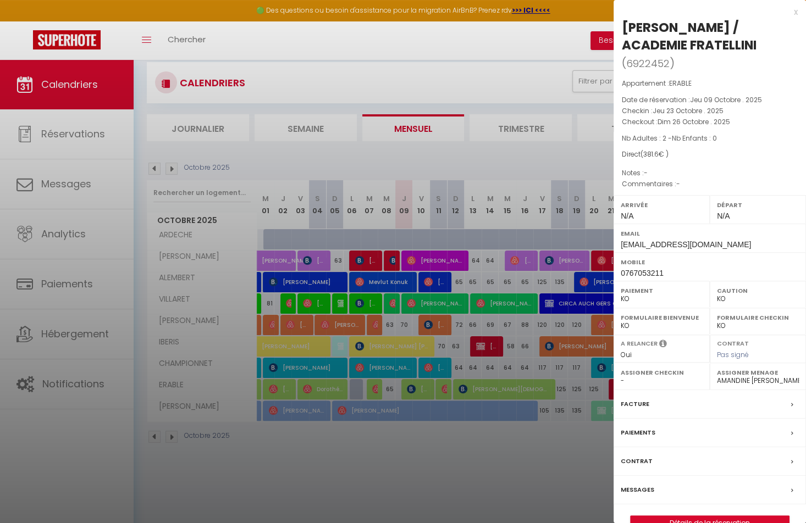
scroll to position [25, 0]
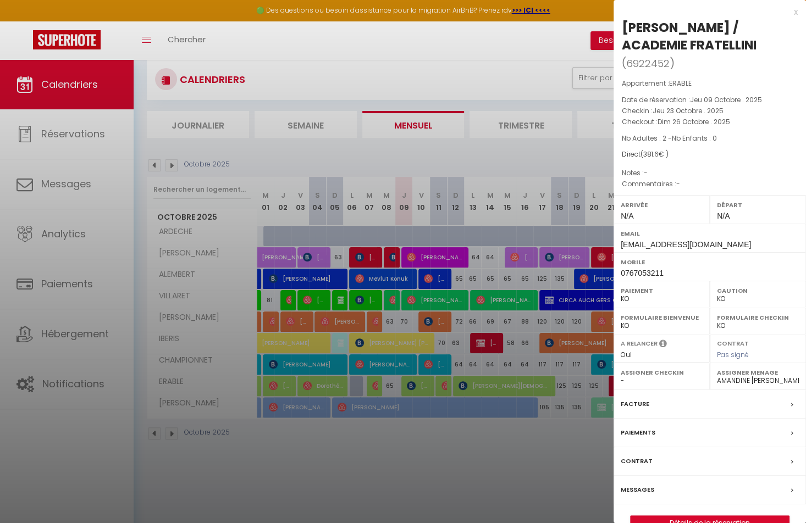
click at [626, 405] on label "Facture" at bounding box center [635, 405] width 29 height 12
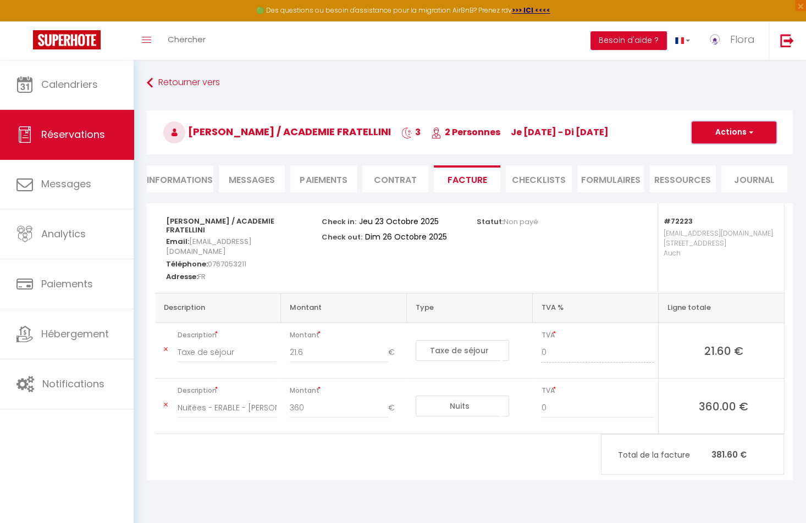
click at [709, 135] on button "Actions" at bounding box center [734, 132] width 85 height 22
click at [707, 168] on link "Aperçu et éditer" at bounding box center [726, 171] width 92 height 14
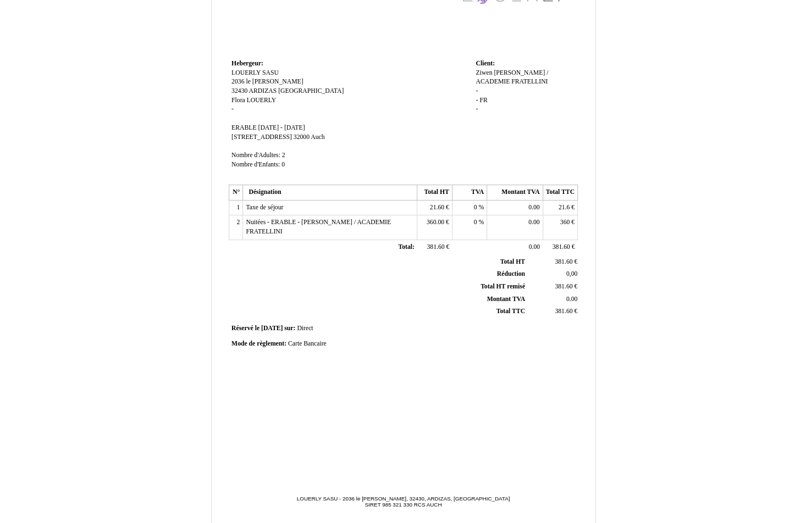
scroll to position [139, 0]
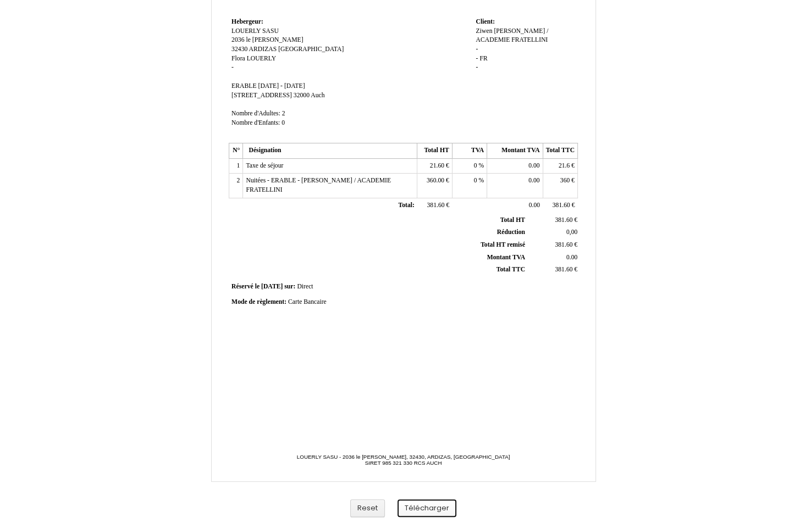
click at [437, 510] on button "Télécharger" at bounding box center [426, 509] width 59 height 18
